Goal: Information Seeking & Learning: Learn about a topic

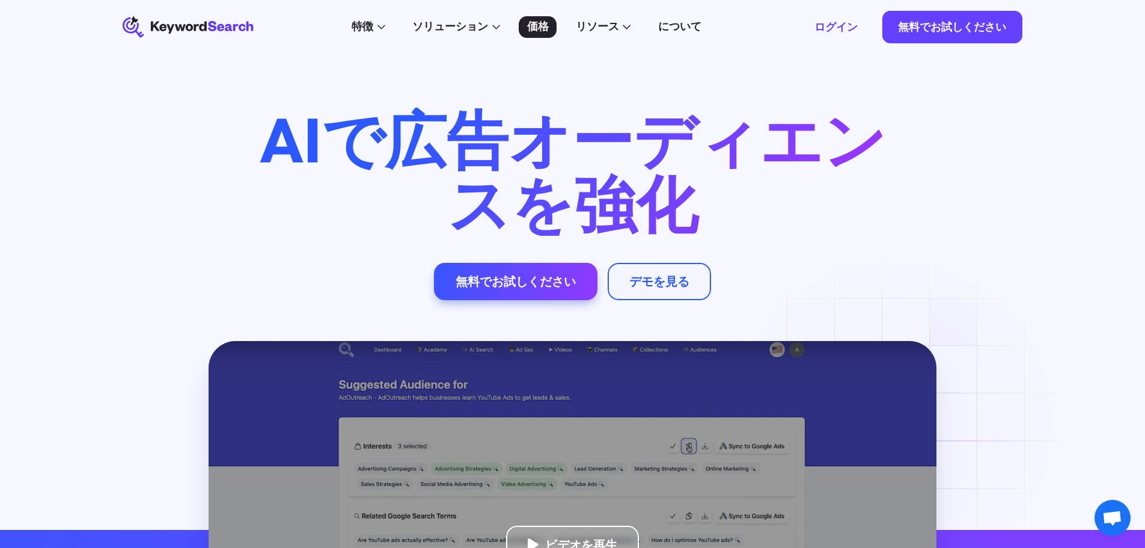
click at [540, 19] on div "価格" at bounding box center [538, 27] width 22 height 16
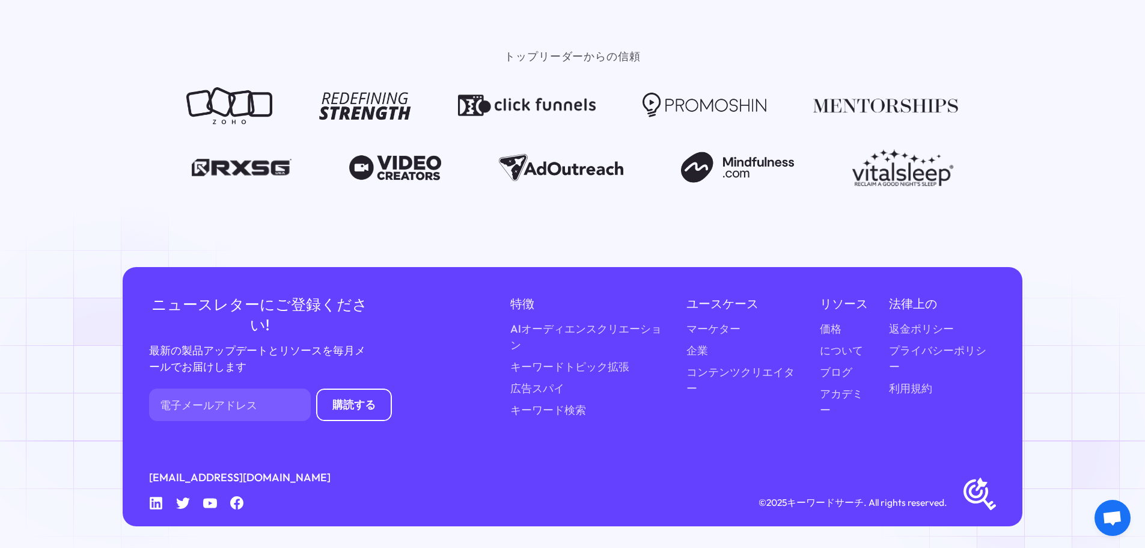
scroll to position [1747, 0]
click at [557, 391] on font "広告スパイ" at bounding box center [537, 388] width 54 height 14
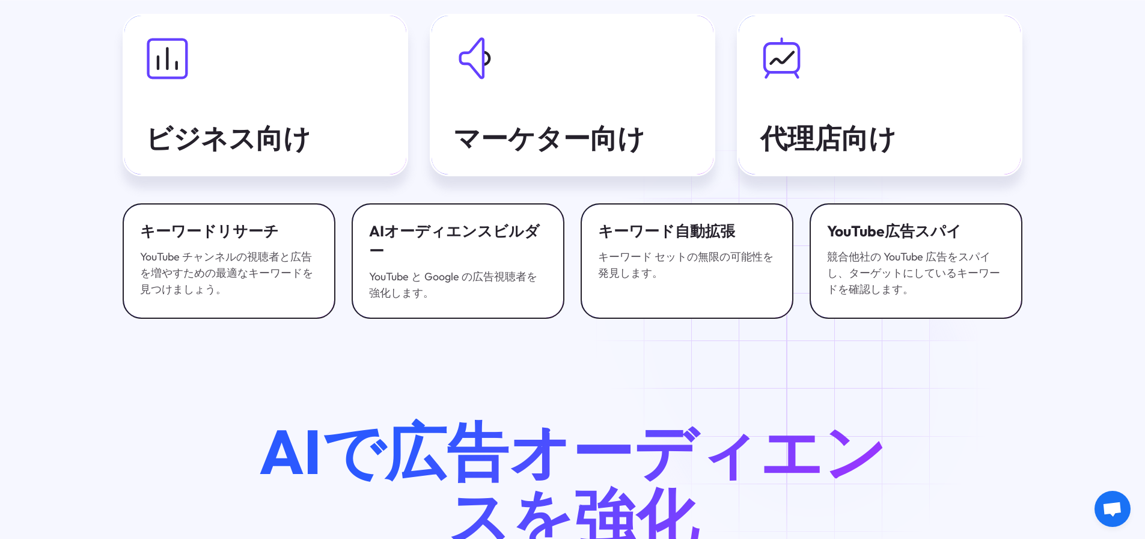
scroll to position [3411, 0]
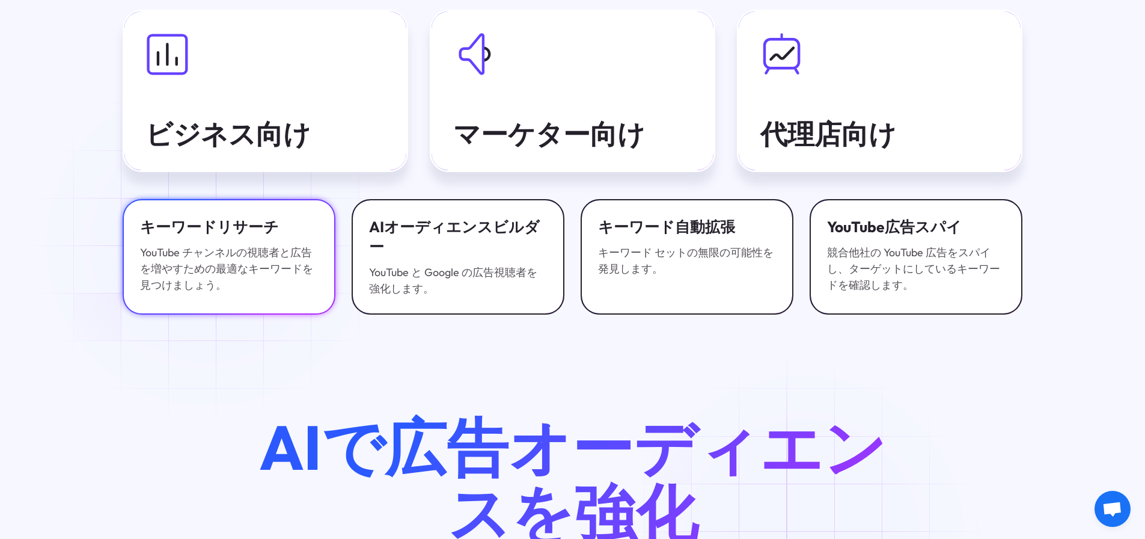
click at [209, 249] on font "YouTube チャンネルの視聴者と広告を増やすための最適なキーワードを見つけましょう。" at bounding box center [226, 268] width 173 height 46
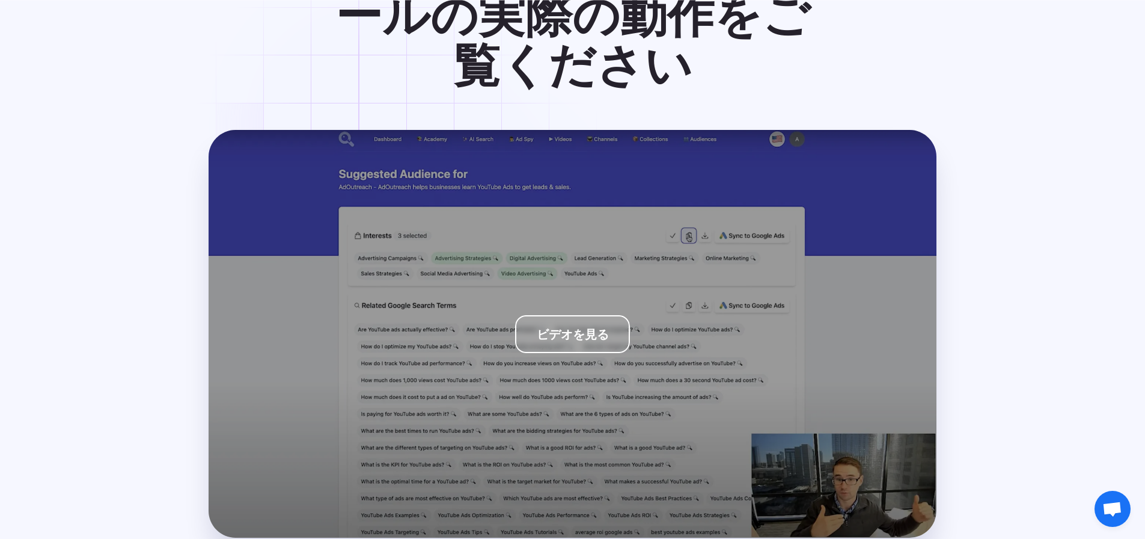
scroll to position [2587, 0]
